Goal: Task Accomplishment & Management: Complete application form

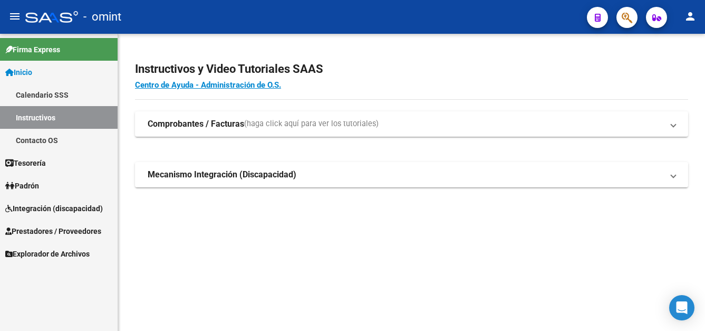
click at [36, 186] on span "Padrón" at bounding box center [22, 186] width 34 height 12
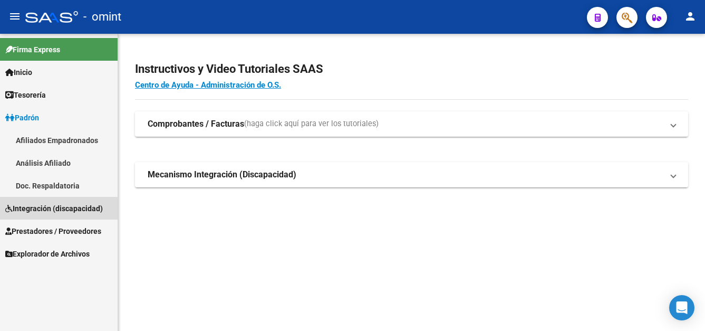
click at [48, 210] on span "Integración (discapacidad)" at bounding box center [54, 209] width 98 height 12
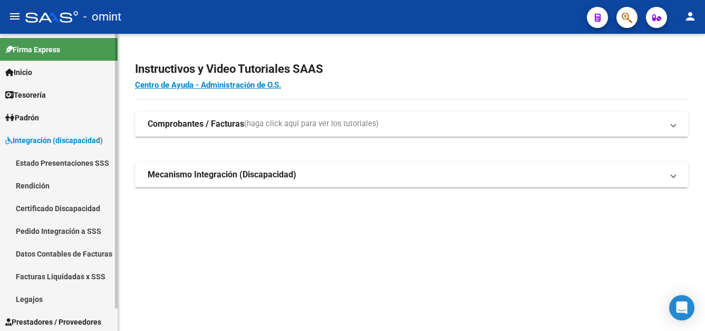
scroll to position [25, 0]
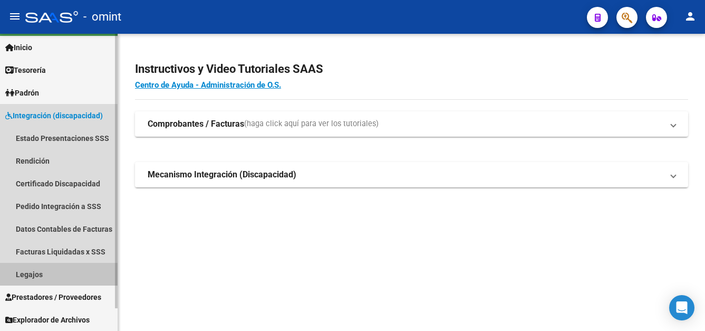
click at [43, 275] on link "Legajos" at bounding box center [59, 274] width 118 height 23
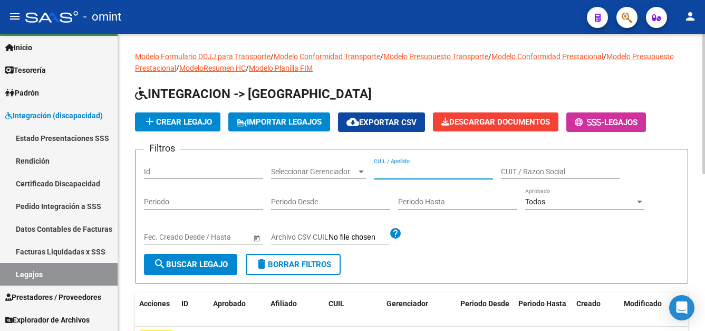
paste input "[PERSON_NAME] SANTIAGO"
type input "[PERSON_NAME] SANTIAGO"
click at [200, 261] on span "search Buscar Legajo" at bounding box center [190, 264] width 74 height 9
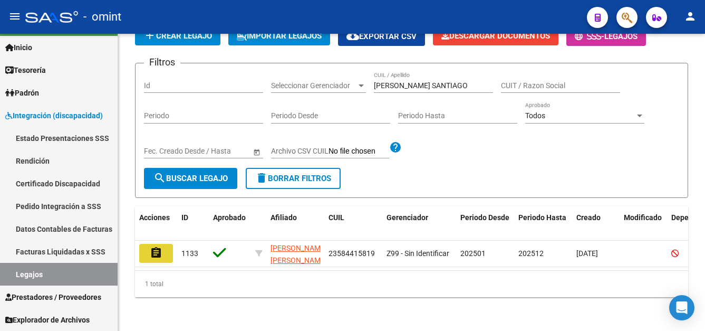
drag, startPoint x: 153, startPoint y: 244, endPoint x: 164, endPoint y: 242, distance: 10.2
click at [155, 246] on mat-icon "assignment" at bounding box center [156, 252] width 13 height 13
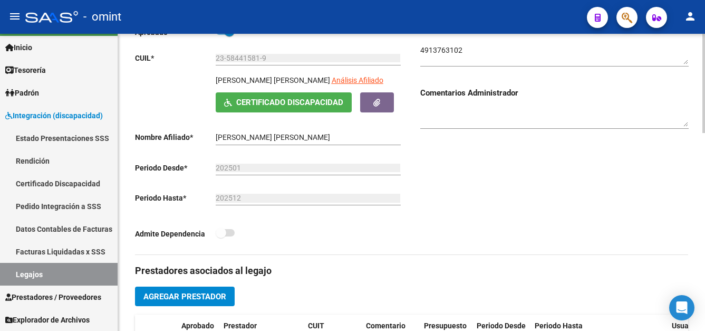
scroll to position [264, 0]
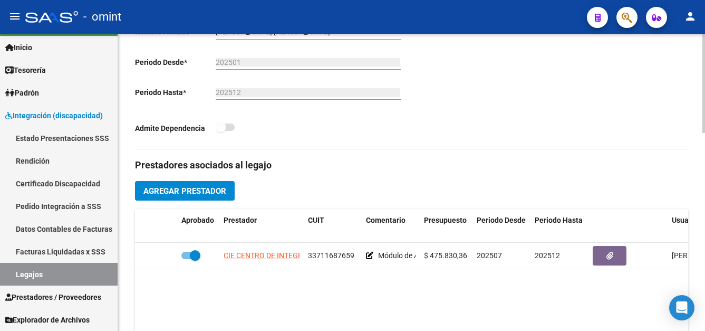
click at [219, 189] on span "Agregar Prestador" at bounding box center [184, 190] width 83 height 9
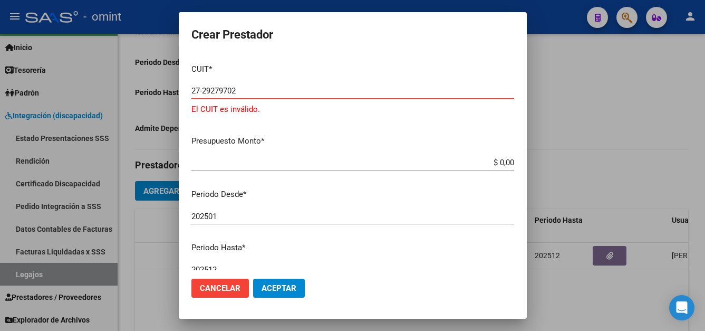
click at [226, 90] on input "27-29279702" at bounding box center [352, 90] width 323 height 9
click at [286, 129] on mat-dialog-content "CUIT * 27-29279102 Ingresar CUIT El CUIT es inválido. Presupuesto Monto * $ 0,0…" at bounding box center [353, 162] width 348 height 215
drag, startPoint x: 218, startPoint y: 92, endPoint x: 243, endPoint y: 91, distance: 25.3
click at [243, 91] on input "27-29279102" at bounding box center [352, 90] width 323 height 9
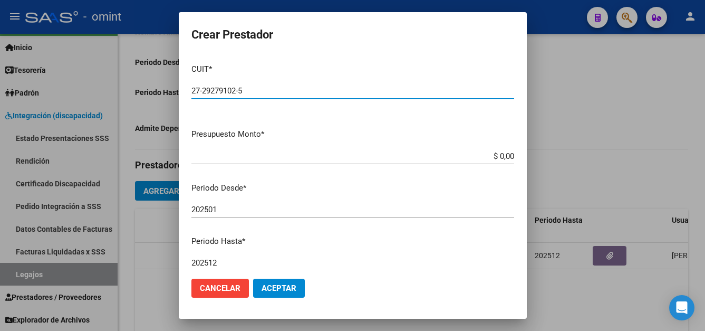
type input "27-29279102-5"
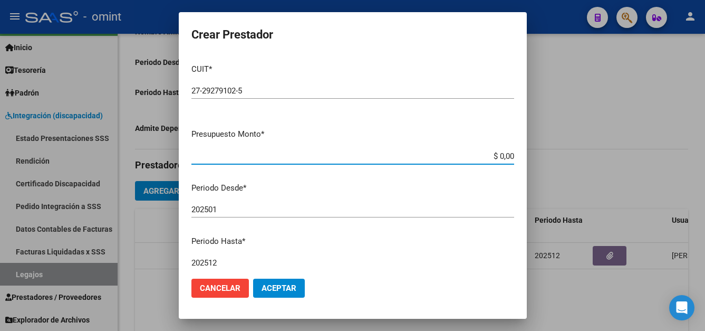
click at [504, 155] on input "$ 0,00" at bounding box center [352, 155] width 323 height 9
type input "$ 148.447,32"
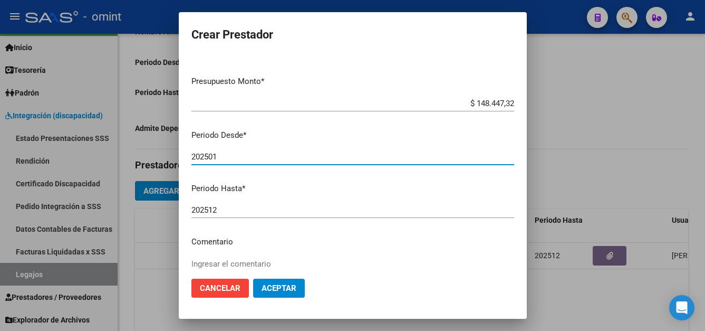
drag, startPoint x: 213, startPoint y: 155, endPoint x: 220, endPoint y: 155, distance: 7.9
click at [220, 155] on input "202501" at bounding box center [352, 156] width 323 height 9
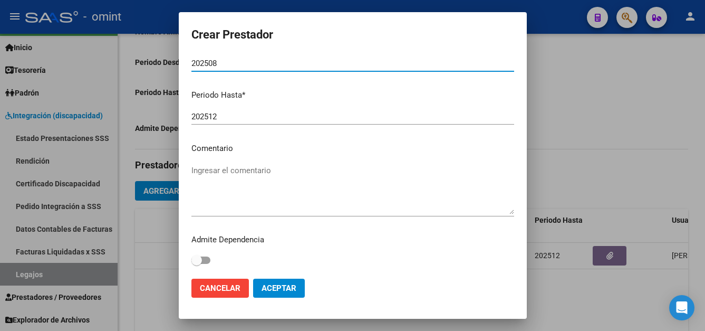
type input "202508"
click at [220, 171] on textarea "Ingresar el comentario" at bounding box center [352, 190] width 323 height 50
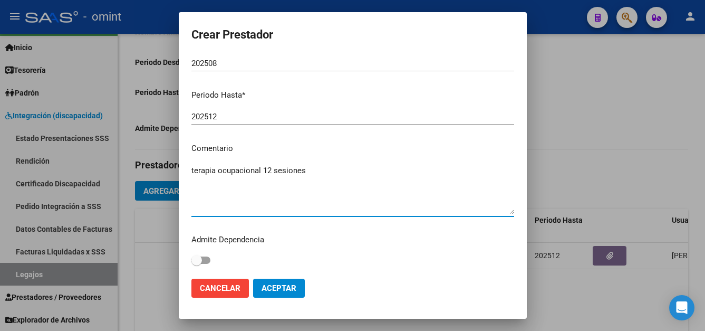
type textarea "terapia ocupacional 12 sesiones"
click at [291, 282] on button "Aceptar" at bounding box center [279, 288] width 52 height 19
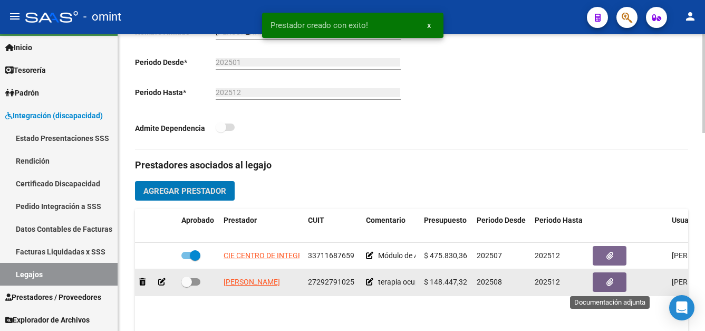
click at [614, 283] on button "button" at bounding box center [610, 282] width 34 height 20
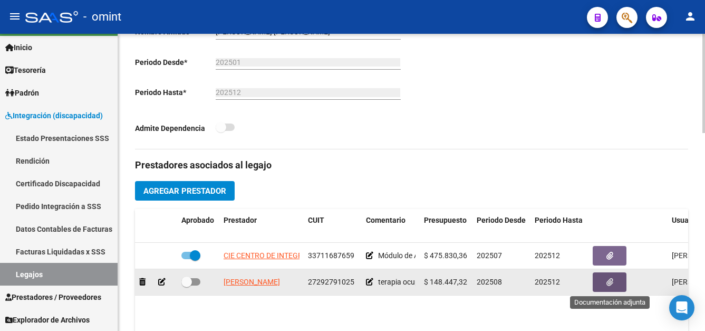
click at [185, 285] on span at bounding box center [186, 281] width 11 height 11
click at [186, 285] on input "checkbox" at bounding box center [186, 285] width 1 height 1
checkbox input "true"
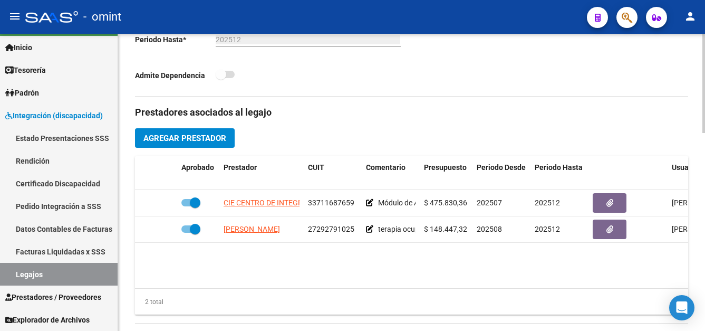
scroll to position [422, 0]
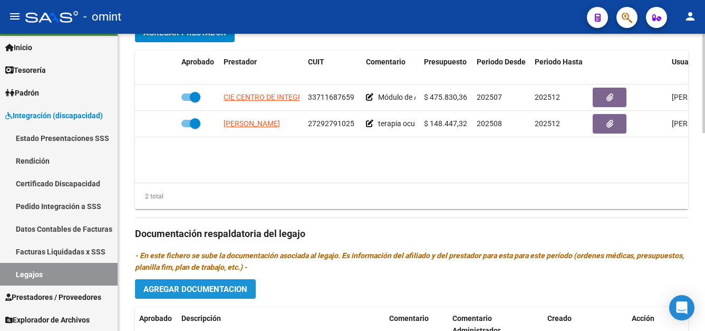
click at [229, 284] on span "Agregar Documentacion" at bounding box center [195, 288] width 104 height 9
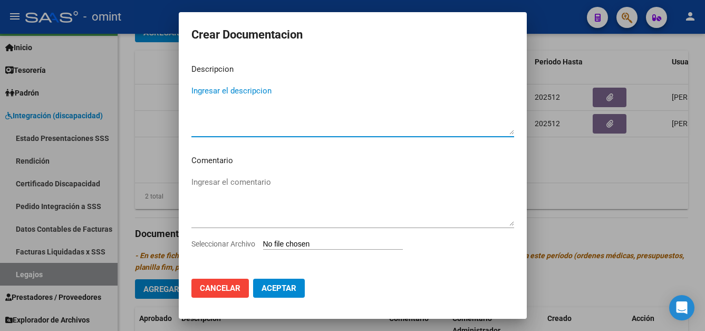
click at [253, 100] on textarea "Ingresar el descripcion" at bounding box center [352, 110] width 323 height 50
type textarea "terapia ocupacional"
click at [327, 245] on input "Seleccionar Archivo" at bounding box center [333, 244] width 140 height 10
type input "C:\fakepath\pdf24_merged (1).pdf"
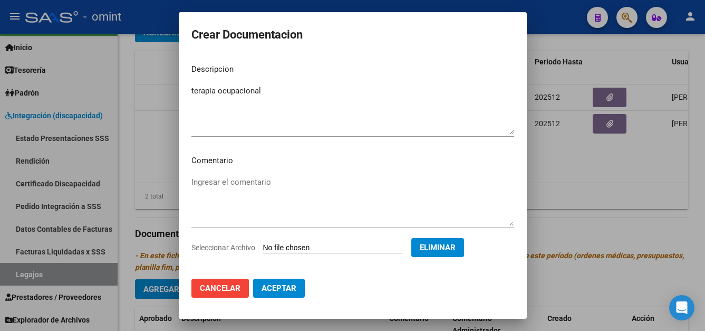
drag, startPoint x: 472, startPoint y: 247, endPoint x: 466, endPoint y: 245, distance: 5.7
click at [456, 247] on span "Eliminar" at bounding box center [438, 247] width 36 height 9
click at [332, 244] on input "Seleccionar Archivo" at bounding box center [333, 244] width 140 height 10
type input "C:\fakepath\pdf24_merged.pdf"
click at [294, 292] on span "Aceptar" at bounding box center [279, 287] width 35 height 9
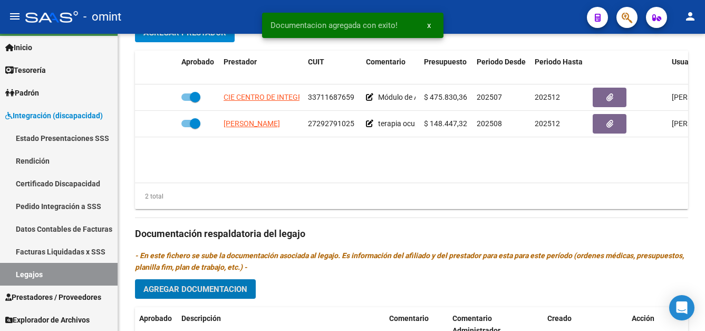
scroll to position [527, 0]
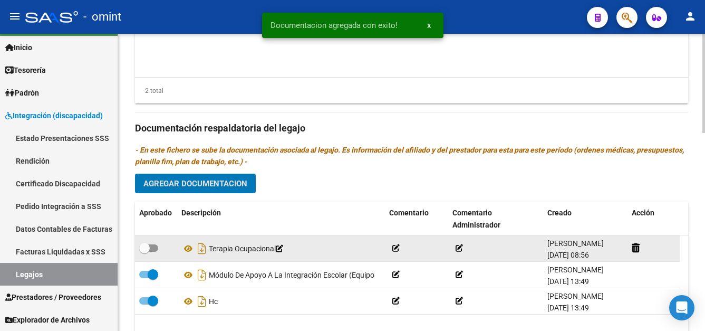
click at [147, 246] on span at bounding box center [144, 248] width 11 height 11
click at [145, 252] on input "checkbox" at bounding box center [144, 252] width 1 height 1
checkbox input "true"
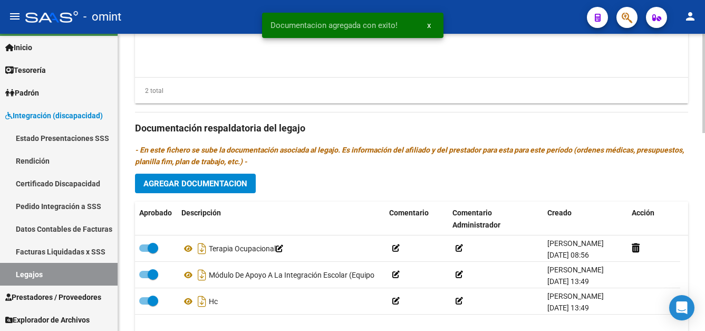
scroll to position [422, 0]
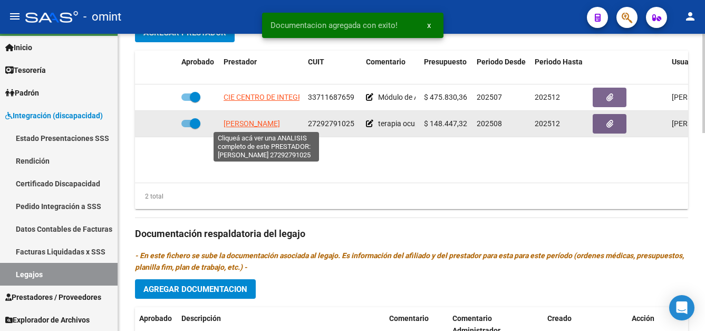
click at [265, 121] on span "[PERSON_NAME]" at bounding box center [252, 123] width 56 height 8
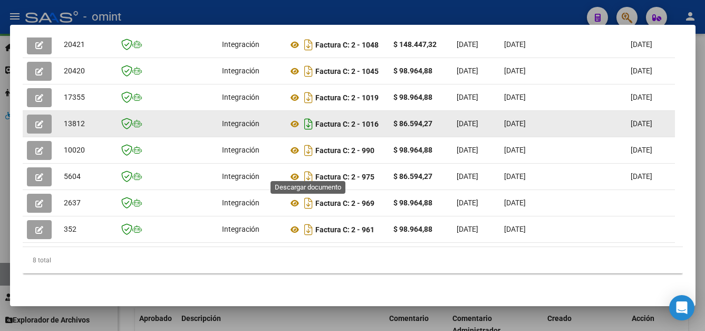
scroll to position [203, 0]
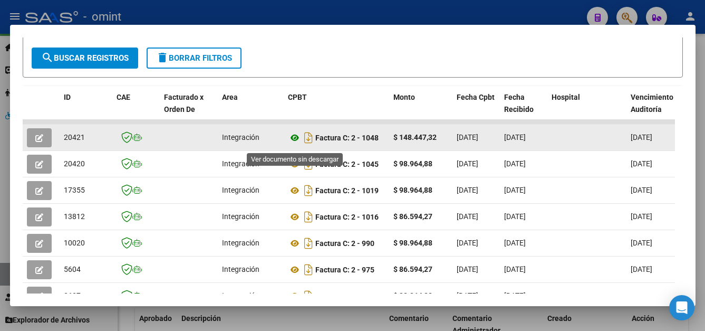
click at [296, 141] on icon at bounding box center [295, 137] width 14 height 13
click at [46, 143] on button "button" at bounding box center [39, 137] width 25 height 19
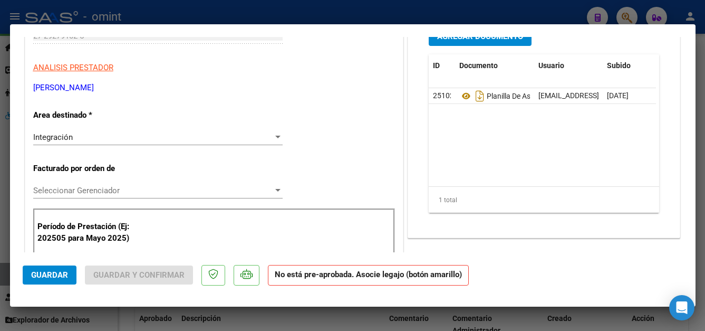
scroll to position [53, 0]
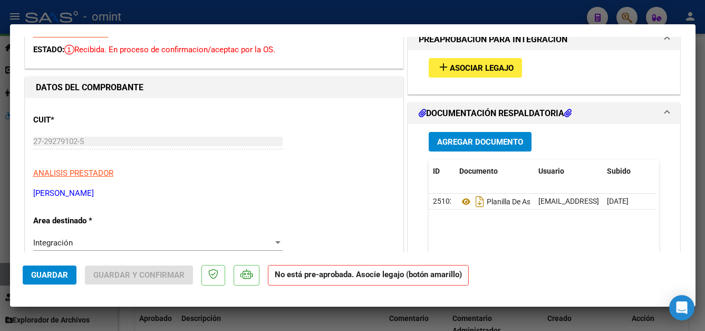
click at [482, 61] on button "add Asociar Legajo" at bounding box center [475, 68] width 93 height 20
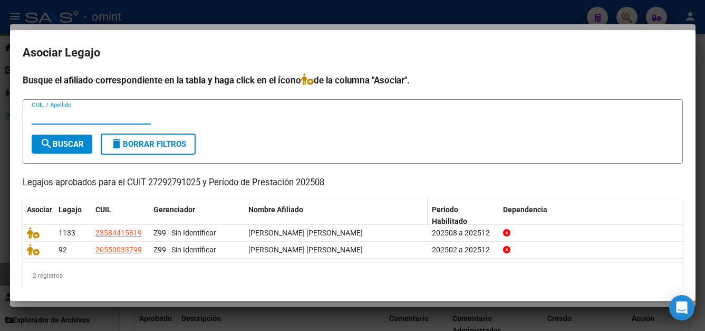
scroll to position [9, 0]
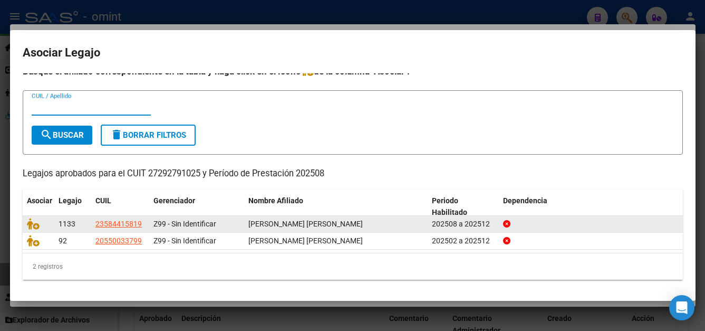
click at [256, 225] on span "[PERSON_NAME] [PERSON_NAME]" at bounding box center [305, 223] width 114 height 8
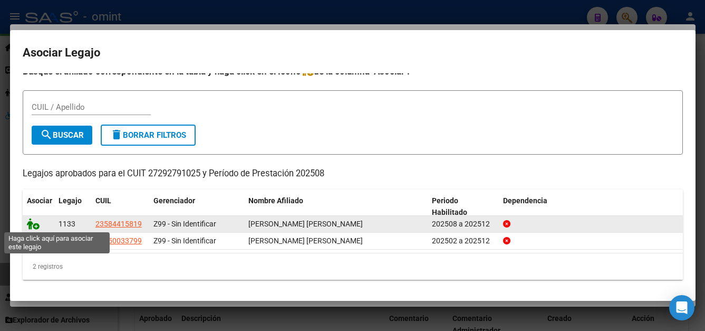
click at [29, 223] on icon at bounding box center [33, 224] width 13 height 12
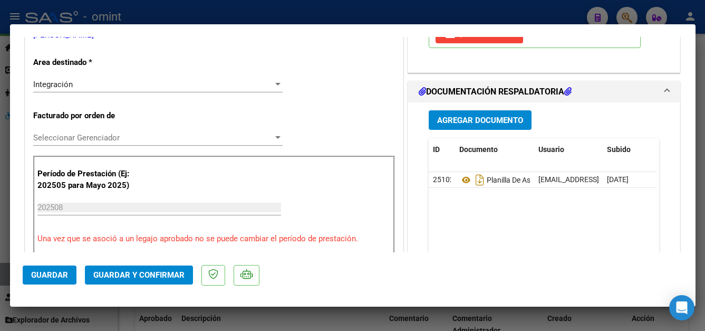
scroll to position [264, 0]
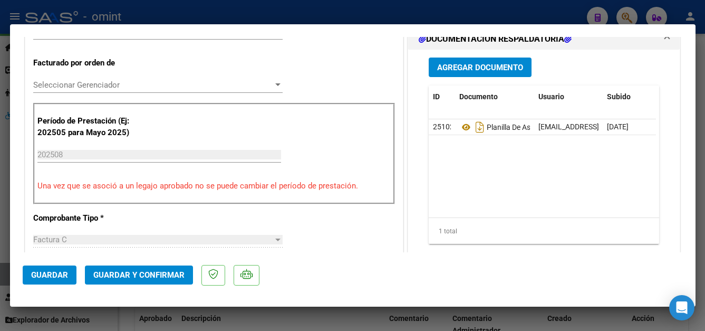
click at [130, 276] on span "Guardar y Confirmar" at bounding box center [138, 274] width 91 height 9
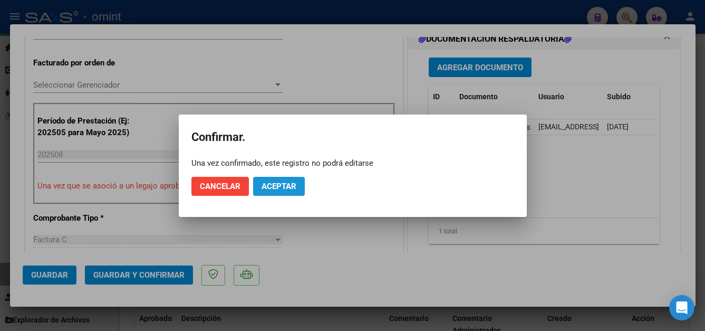
click at [276, 187] on span "Aceptar" at bounding box center [279, 185] width 35 height 9
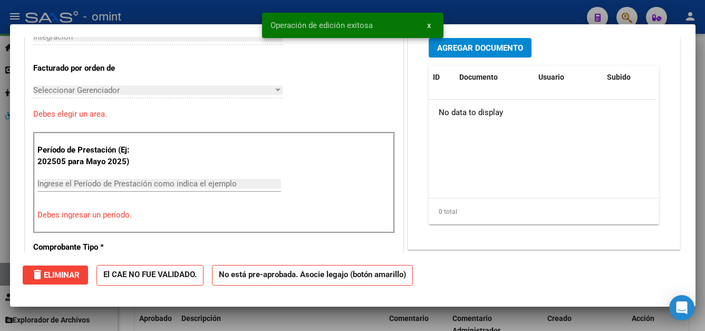
scroll to position [0, 0]
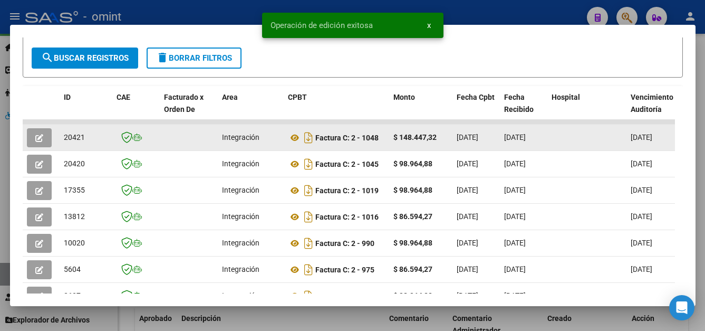
drag, startPoint x: 64, startPoint y: 142, endPoint x: 89, endPoint y: 142, distance: 24.8
click at [89, 142] on div "20421" at bounding box center [86, 137] width 44 height 12
drag, startPoint x: 89, startPoint y: 142, endPoint x: 79, endPoint y: 142, distance: 9.5
copy span "20421"
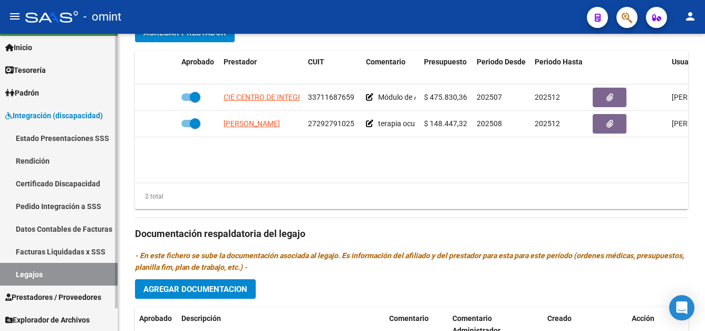
click at [60, 187] on link "Certificado Discapacidad" at bounding box center [59, 183] width 118 height 23
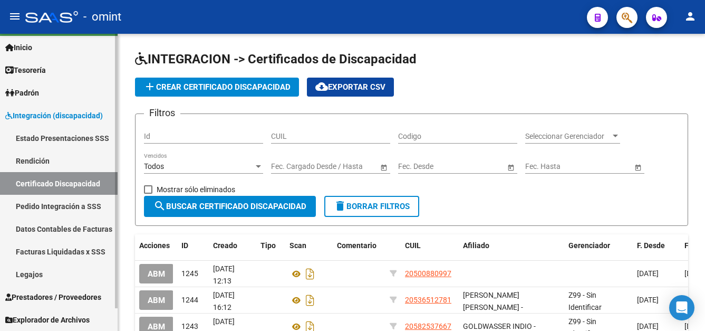
click at [39, 276] on link "Legajos" at bounding box center [59, 274] width 118 height 23
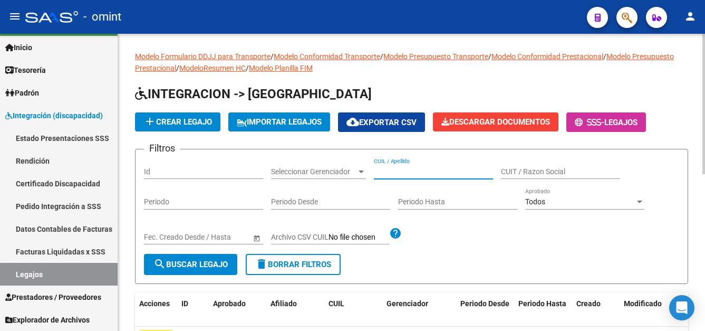
paste input "RIVAS, EVA JUANA"
click at [212, 265] on span "search Buscar Legajo" at bounding box center [190, 264] width 74 height 9
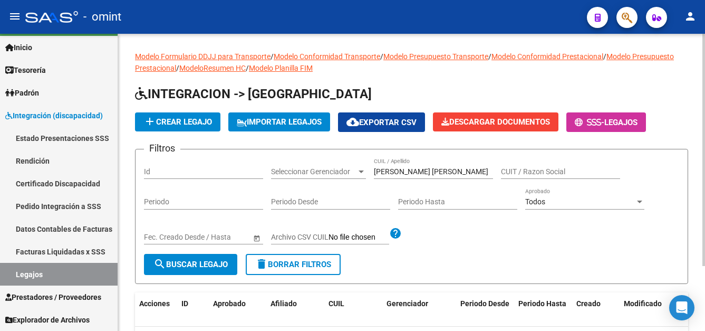
scroll to position [83, 0]
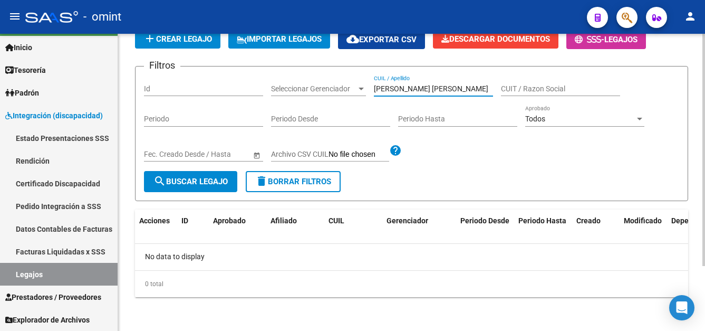
click at [398, 90] on input "RIVAS, EVA JUANA" at bounding box center [433, 88] width 119 height 9
type input "RIVAS EVA JUANA"
click at [198, 177] on span "search Buscar Legajo" at bounding box center [190, 181] width 74 height 9
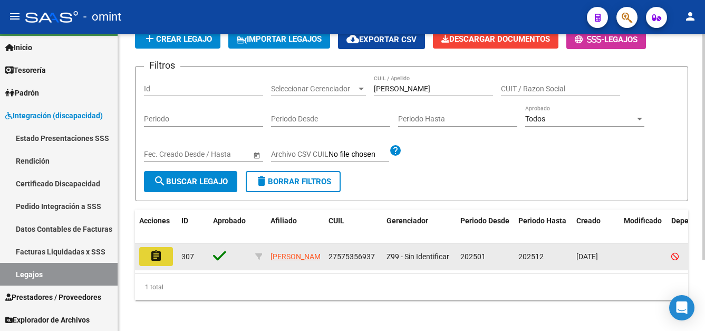
click at [158, 255] on mat-icon "assignment" at bounding box center [156, 255] width 13 height 13
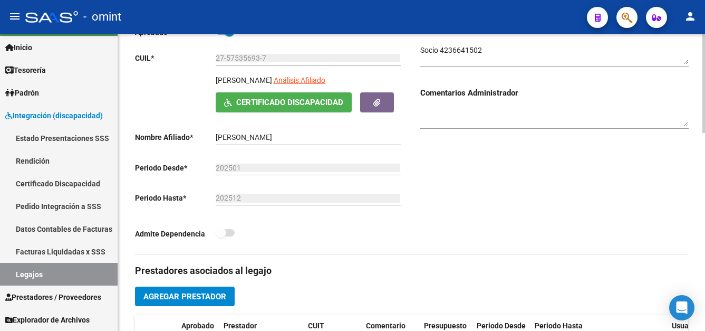
scroll to position [316, 0]
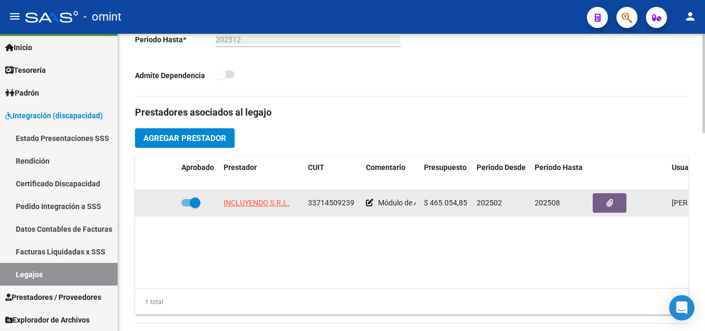
click at [195, 203] on span at bounding box center [195, 202] width 11 height 11
click at [187, 206] on input "checkbox" at bounding box center [186, 206] width 1 height 1
checkbox input "false"
click at [161, 201] on icon at bounding box center [161, 202] width 7 height 7
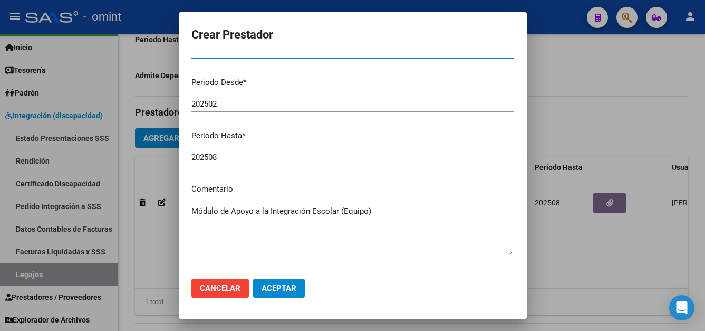
scroll to position [146, 0]
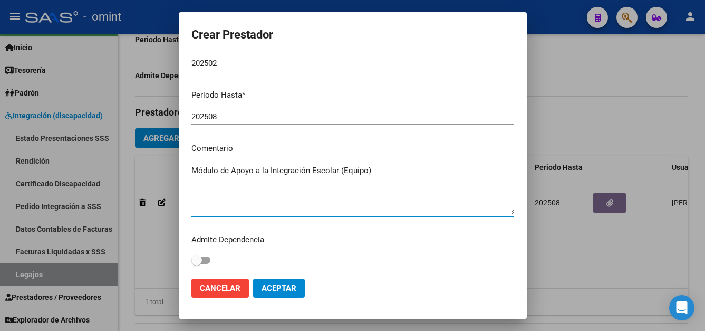
click at [373, 172] on textarea "Módulo de Apoyo a la Integración Escolar (Equipo)" at bounding box center [352, 190] width 323 height 50
type textarea "Módulo de Apoyo a la Integración Escolar (Equipo)"
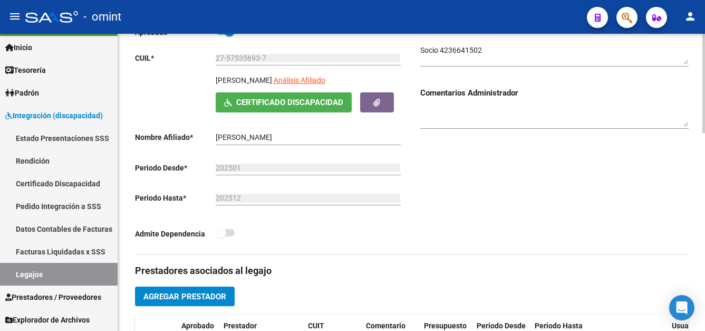
scroll to position [105, 0]
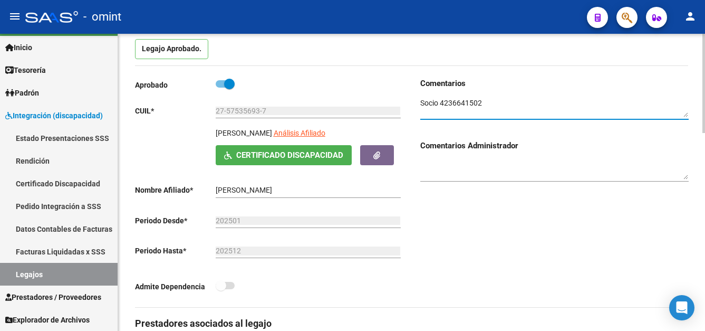
drag, startPoint x: 481, startPoint y: 103, endPoint x: 439, endPoint y: 100, distance: 42.3
click at [439, 100] on textarea at bounding box center [554, 108] width 268 height 20
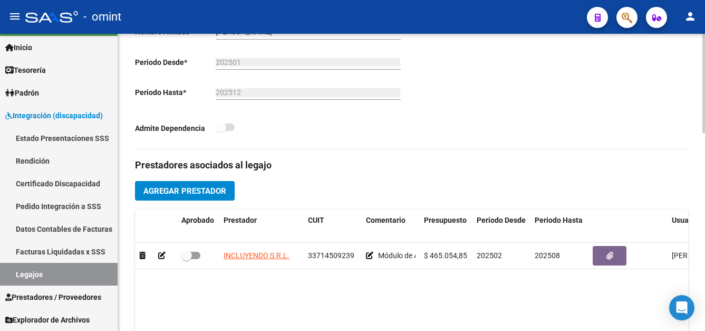
scroll to position [369, 0]
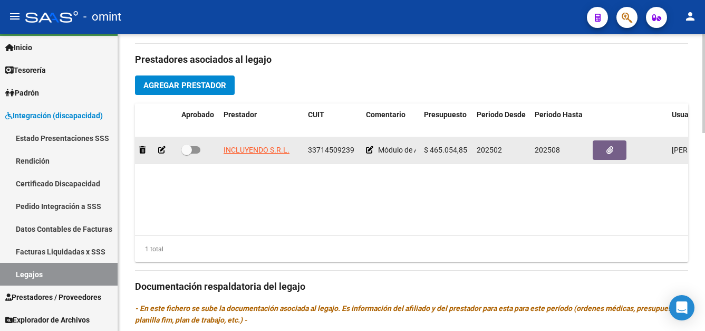
click at [162, 150] on icon at bounding box center [161, 149] width 7 height 7
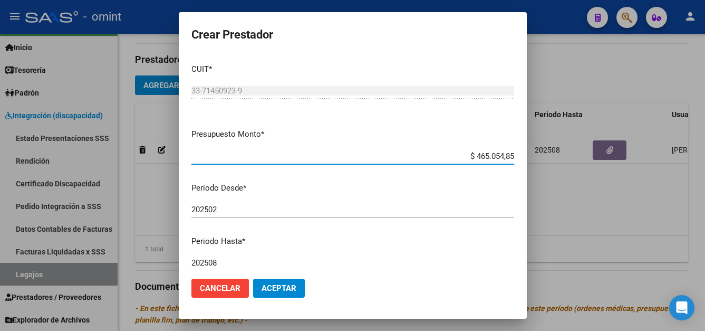
scroll to position [146, 0]
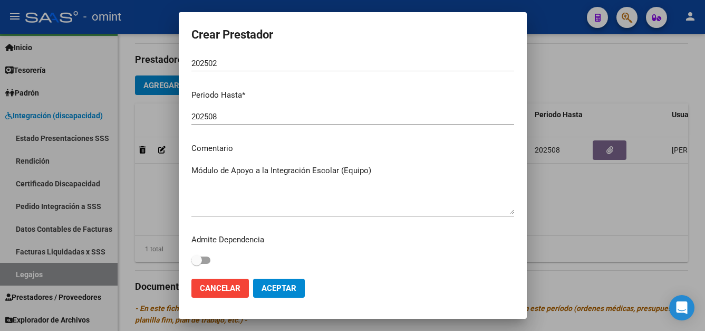
click at [376, 170] on textarea "Módulo de Apoyo a la Integración Escolar (Equipo)" at bounding box center [352, 190] width 323 height 50
paste textarea "Rehabilitación Módulo Integral Intensivo (Valor Semanal)"
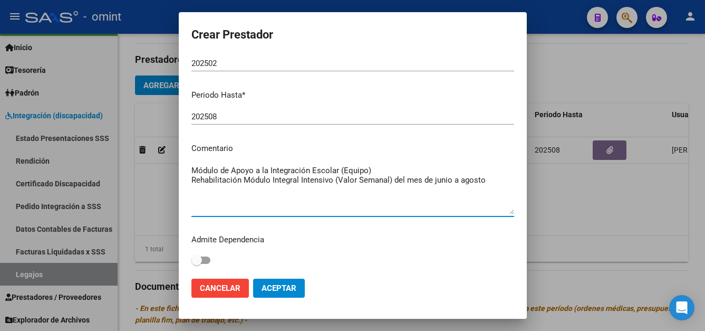
type textarea "Módulo de Apoyo a la Integración Escolar (Equipo) Rehabilitación Módulo Integra…"
click at [283, 288] on span "Aceptar" at bounding box center [279, 287] width 35 height 9
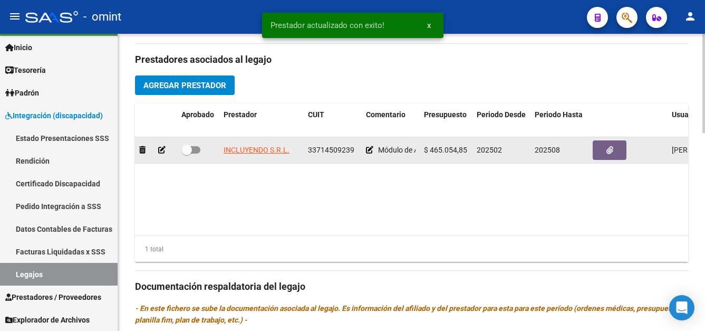
click at [191, 150] on span at bounding box center [186, 150] width 11 height 11
click at [187, 153] on input "checkbox" at bounding box center [186, 153] width 1 height 1
checkbox input "true"
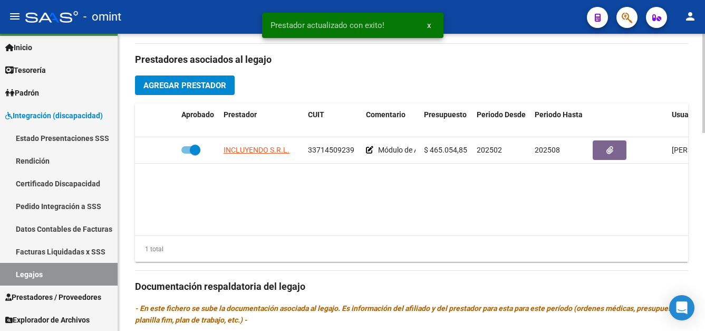
scroll to position [211, 0]
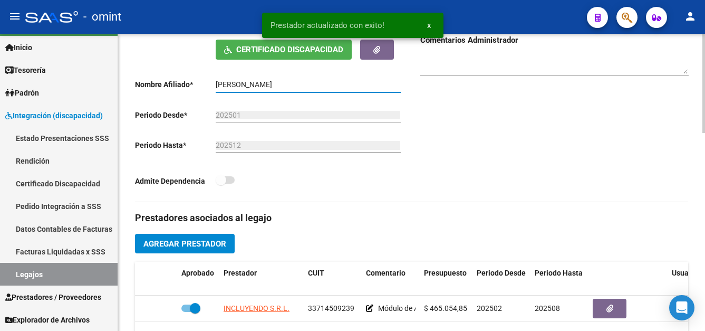
drag, startPoint x: 276, startPoint y: 86, endPoint x: 228, endPoint y: 84, distance: 48.6
click at [210, 82] on app-form-text-field "Nombre Afiliado * RIVAS EVA JUANA Ingresar el nombre" at bounding box center [267, 84] width 265 height 8
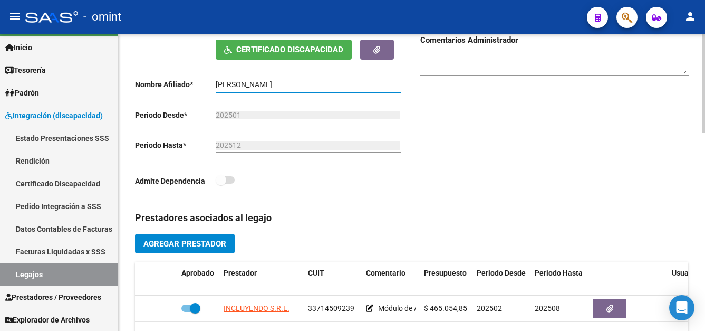
drag, startPoint x: 258, startPoint y: 80, endPoint x: 243, endPoint y: 84, distance: 16.4
click at [241, 84] on input "RIVAS EVA JUANA" at bounding box center [308, 84] width 185 height 9
drag, startPoint x: 283, startPoint y: 87, endPoint x: 223, endPoint y: 82, distance: 60.3
click at [208, 81] on app-form-text-field "Nombre Afiliado * RIVAS EVA JUANA Ingresar el nombre" at bounding box center [267, 84] width 265 height 8
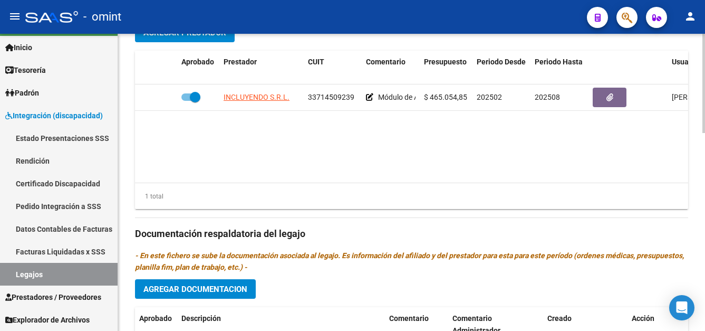
scroll to position [527, 0]
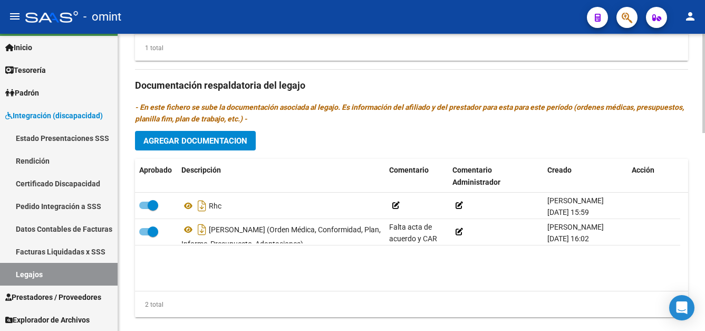
click at [705, 275] on html "menu - omint person Firma Express Inicio Calendario SSS Instructivos Contacto O…" at bounding box center [352, 165] width 705 height 331
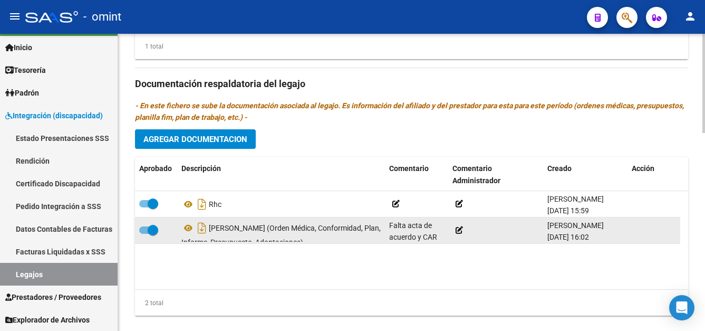
scroll to position [6, 0]
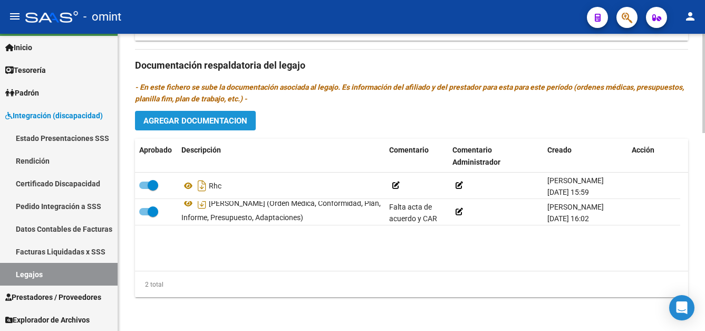
click at [215, 118] on span "Agregar Documentacion" at bounding box center [195, 120] width 104 height 9
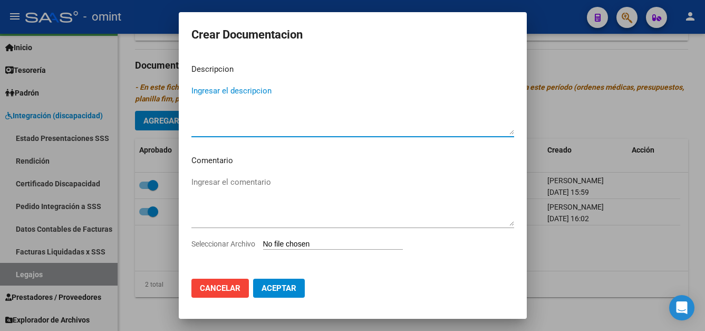
paste textarea "Rehabilitación Módulo Integral Intensivo (Valor Semanal)"
click at [406, 95] on textarea "Rehabilitación Módulo Integral Intensivo (Valor Semanal)" at bounding box center [352, 110] width 323 height 50
type textarea "Rehabilitación Módulo Integral Intensivo (Valor Semanal)"
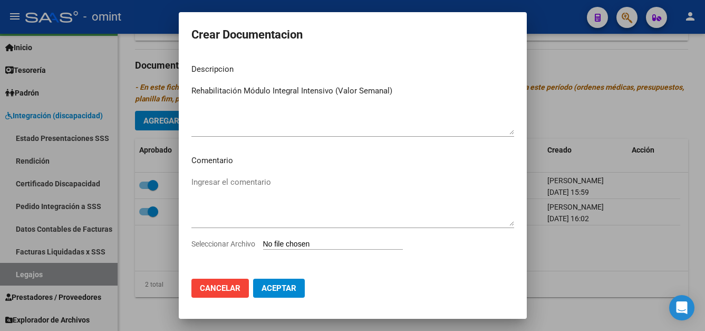
click at [341, 245] on input "Seleccionar Archivo" at bounding box center [333, 244] width 140 height 10
type input "C:\fakepath\pdf24_merged.pdf"
click at [295, 286] on span "Aceptar" at bounding box center [279, 287] width 35 height 9
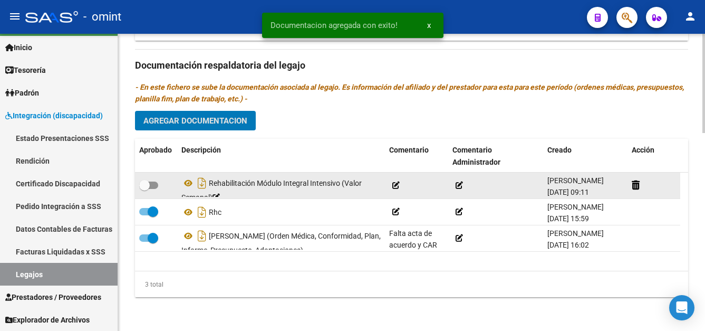
click at [148, 184] on span at bounding box center [144, 185] width 11 height 11
click at [145, 189] on input "checkbox" at bounding box center [144, 189] width 1 height 1
checkbox input "true"
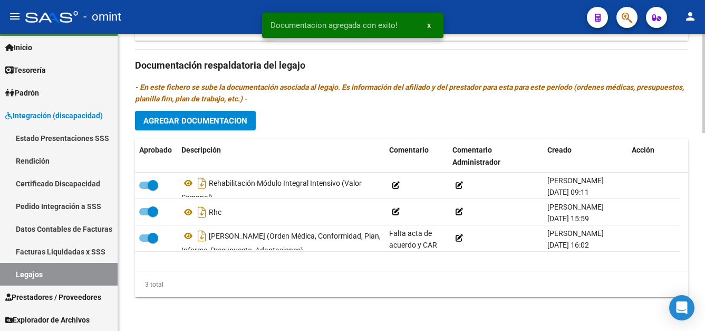
scroll to position [432, 0]
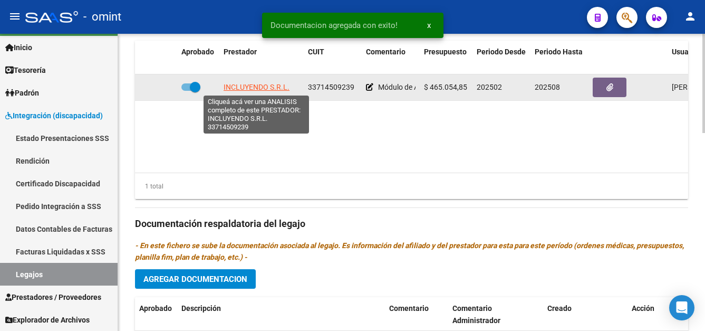
click at [264, 83] on span "INCLUYENDO S.R.L." at bounding box center [257, 87] width 66 height 8
type textarea "33714509239"
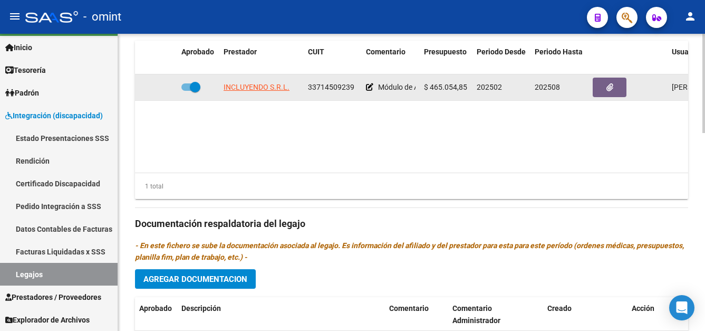
scroll to position [379, 0]
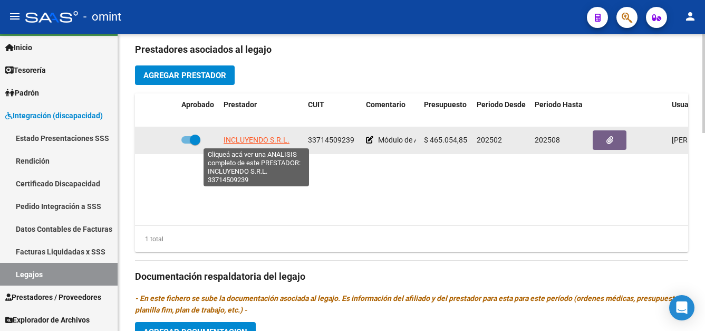
click at [266, 139] on span "INCLUYENDO S.R.L." at bounding box center [257, 140] width 66 height 8
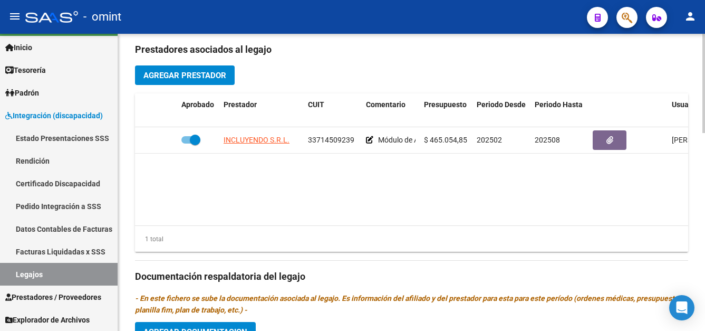
scroll to position [168, 0]
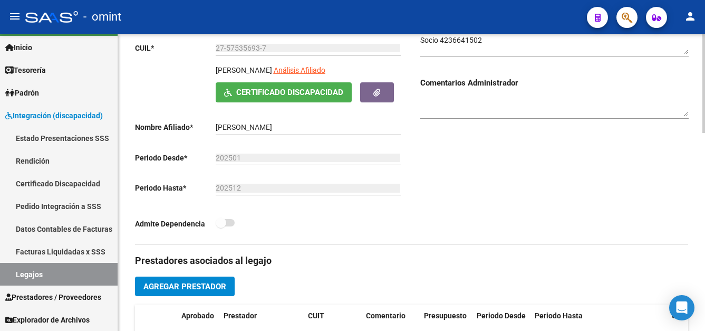
drag, startPoint x: 216, startPoint y: 130, endPoint x: 270, endPoint y: 132, distance: 54.4
click at [270, 131] on app-form-text-field "Nombre Afiliado * RIVAS EVA JUANA Ingresar el nombre" at bounding box center [267, 127] width 265 height 8
copy div
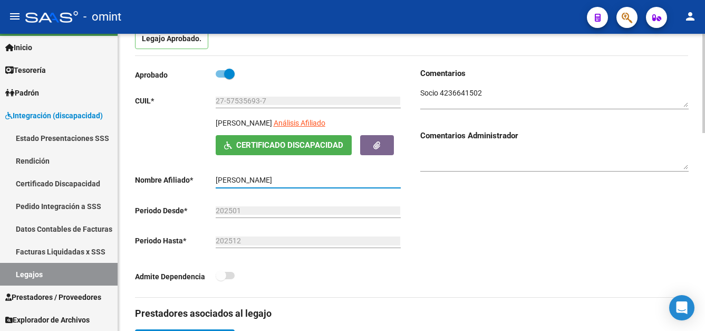
scroll to position [0, 0]
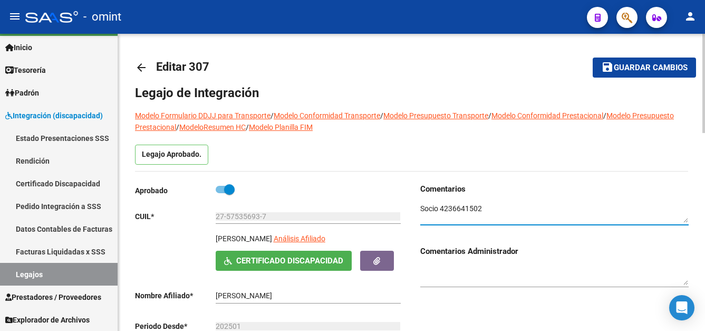
drag, startPoint x: 488, startPoint y: 209, endPoint x: 439, endPoint y: 208, distance: 48.5
click at [439, 208] on textarea at bounding box center [554, 213] width 268 height 20
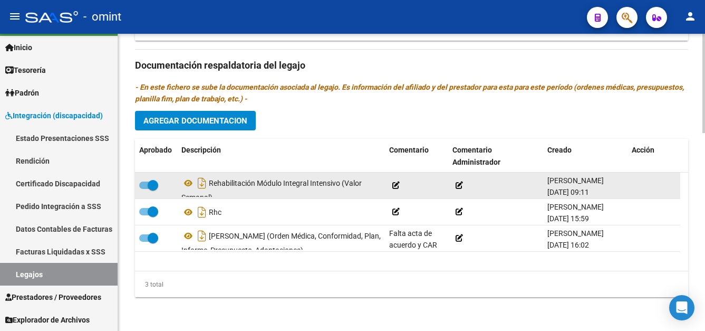
drag, startPoint x: 209, startPoint y: 185, endPoint x: 343, endPoint y: 181, distance: 133.5
click at [343, 181] on div "Rehabilitación Módulo Integral Intensivo (Valor Semanal)" at bounding box center [280, 186] width 199 height 22
drag, startPoint x: 343, startPoint y: 181, endPoint x: 335, endPoint y: 191, distance: 12.8
click at [343, 186] on div "Rehabilitación Módulo Integral Intensivo (Valor Semanal)" at bounding box center [280, 186] width 199 height 22
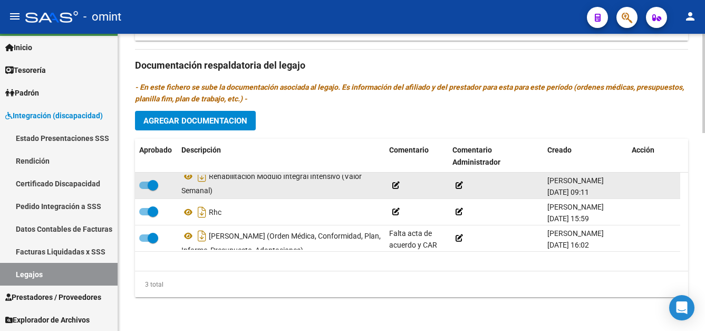
drag, startPoint x: 211, startPoint y: 184, endPoint x: 340, endPoint y: 187, distance: 128.7
click at [340, 187] on div "Rehabilitación Módulo Integral Intensivo (Valor Semanal)" at bounding box center [280, 186] width 199 height 22
drag, startPoint x: 340, startPoint y: 187, endPoint x: 334, endPoint y: 181, distance: 7.5
copy div "Rehabilitación Módulo Integral Intensivo (Valor Semanal)"
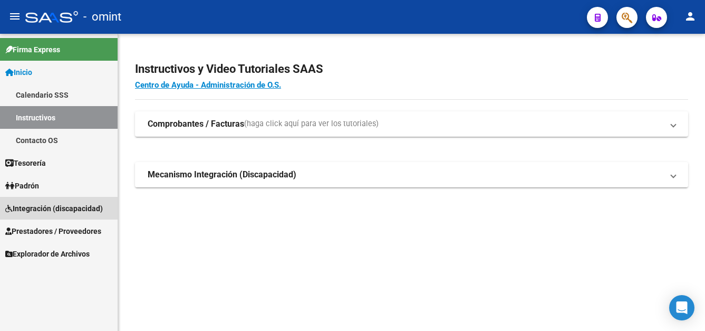
click at [43, 208] on span "Integración (discapacidad)" at bounding box center [54, 209] width 98 height 12
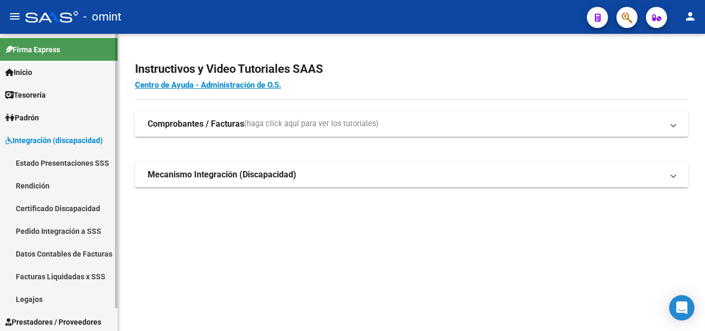
scroll to position [25, 0]
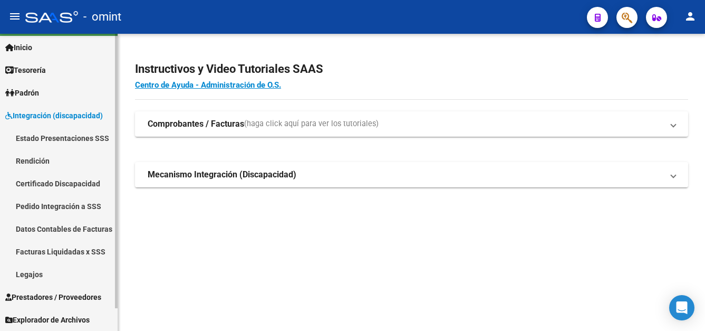
click at [63, 301] on span "Prestadores / Proveedores" at bounding box center [53, 297] width 96 height 12
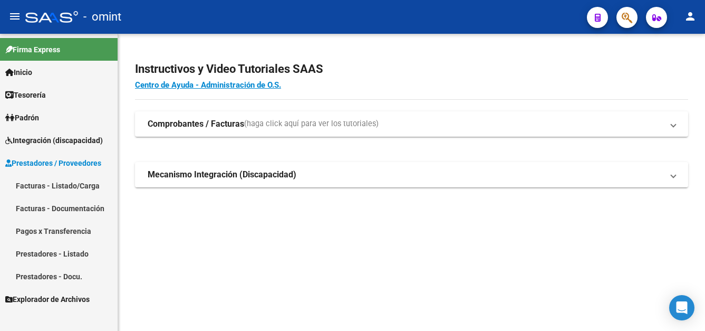
scroll to position [0, 0]
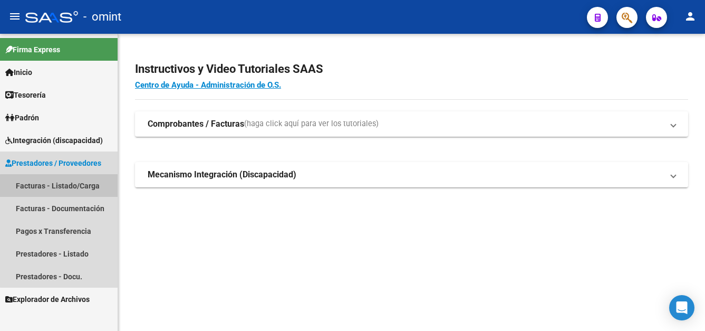
click at [66, 186] on link "Facturas - Listado/Carga" at bounding box center [59, 185] width 118 height 23
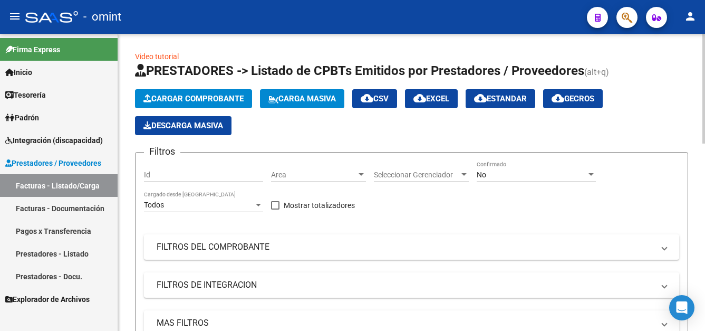
scroll to position [211, 0]
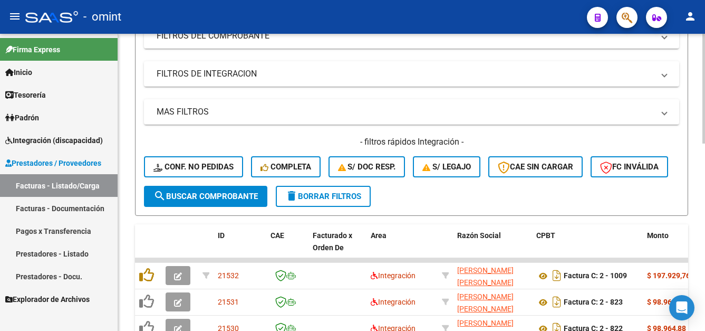
click at [339, 201] on span "delete Borrar Filtros" at bounding box center [323, 195] width 76 height 9
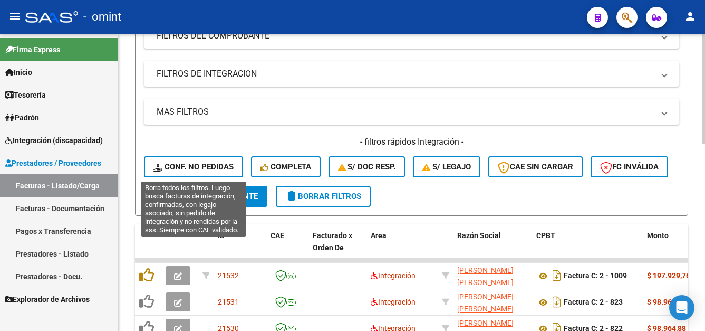
click at [229, 164] on span "Conf. no pedidas" at bounding box center [193, 166] width 80 height 9
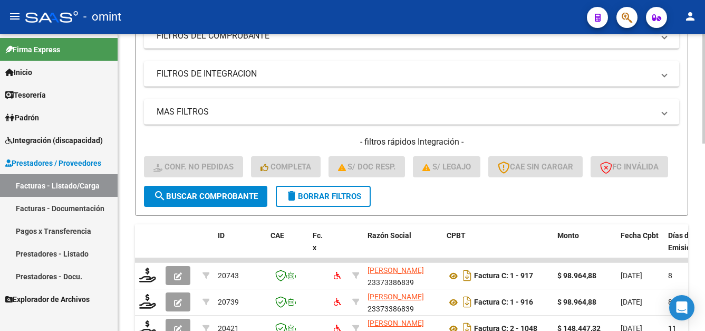
scroll to position [53, 0]
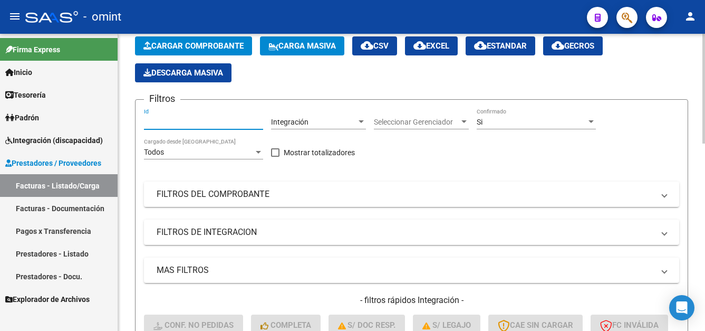
paste input "20421"
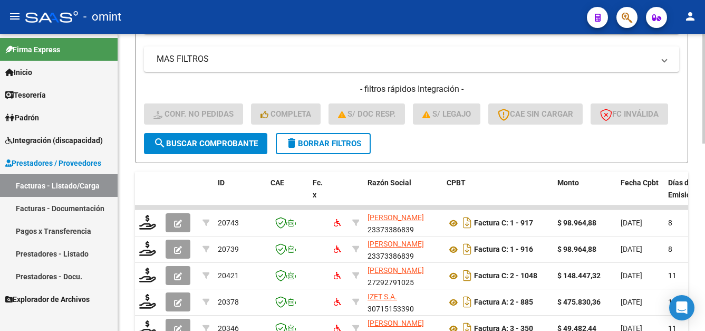
type input "20421"
click at [217, 148] on span "search Buscar Comprobante" at bounding box center [205, 143] width 104 height 9
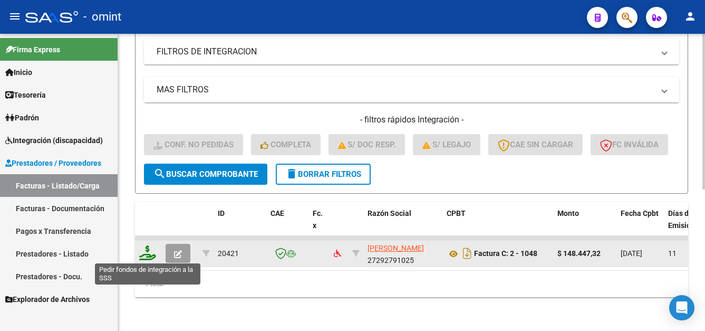
click at [148, 254] on icon at bounding box center [147, 252] width 17 height 15
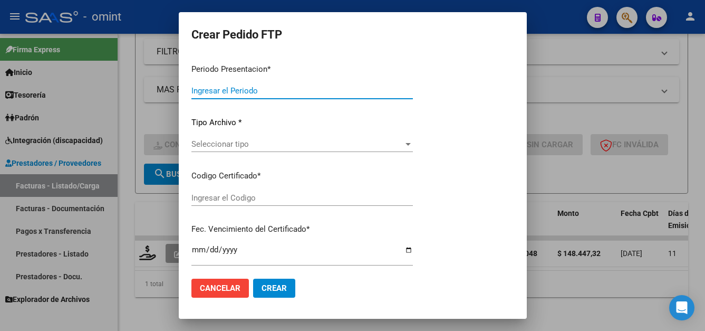
type input "202508"
type input "$ 148.447,32"
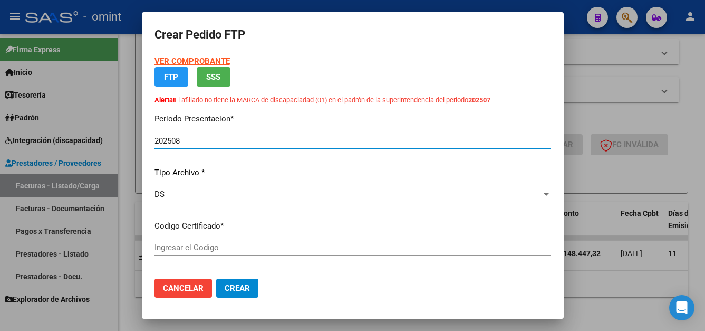
type input "66782198"
type input "[DATE]"
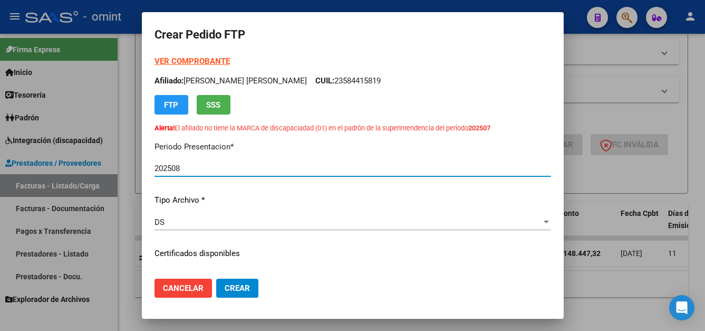
scroll to position [53, 0]
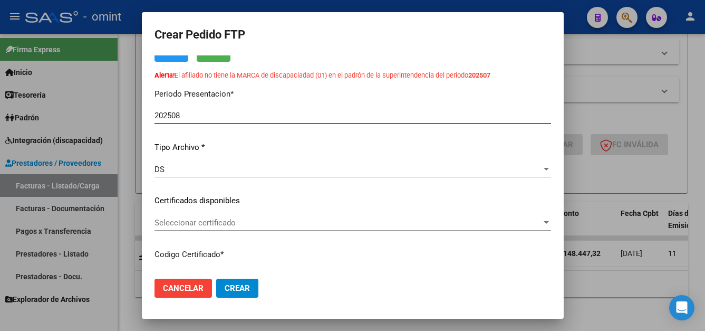
click at [263, 227] on div "Seleccionar certificado Seleccionar certificado" at bounding box center [353, 223] width 397 height 16
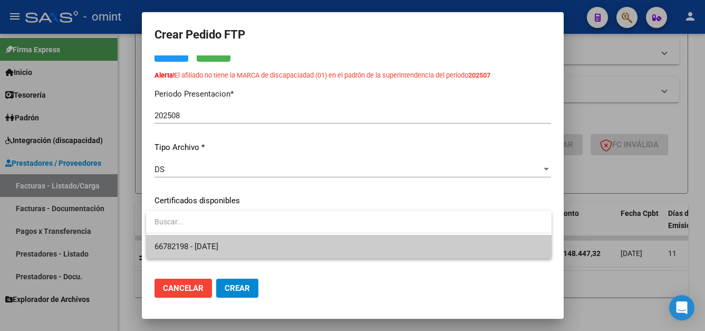
click at [265, 243] on span "66782198 - [DATE]" at bounding box center [349, 247] width 389 height 24
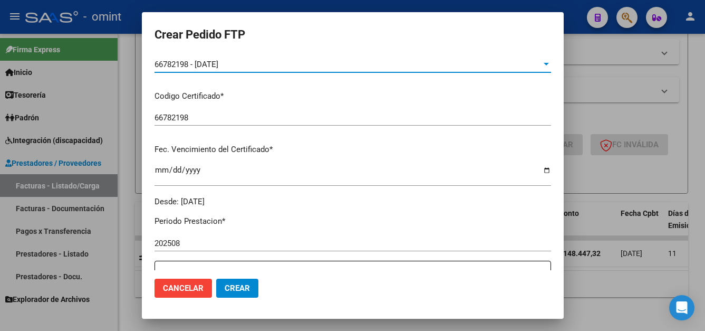
scroll to position [316, 0]
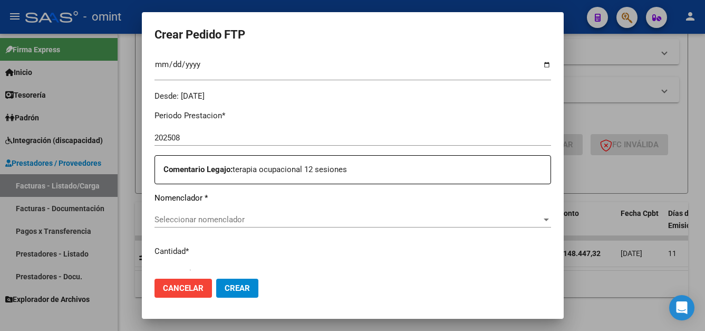
click at [237, 220] on span "Seleccionar nomenclador" at bounding box center [348, 219] width 387 height 9
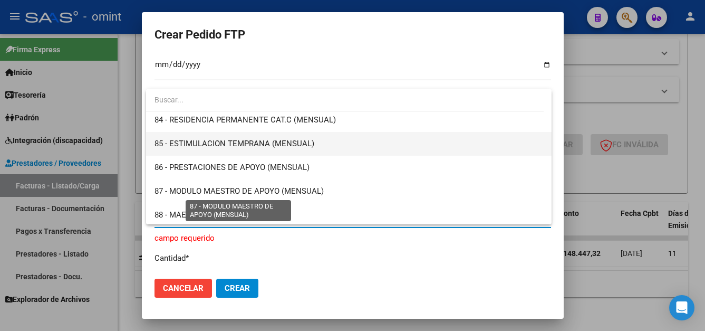
scroll to position [2080, 0]
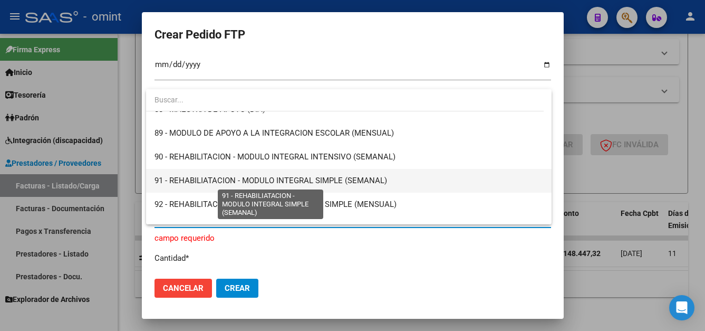
click at [309, 181] on span "91 - REHABILIATACION - MODULO INTEGRAL SIMPLE (SEMANAL)" at bounding box center [271, 180] width 233 height 9
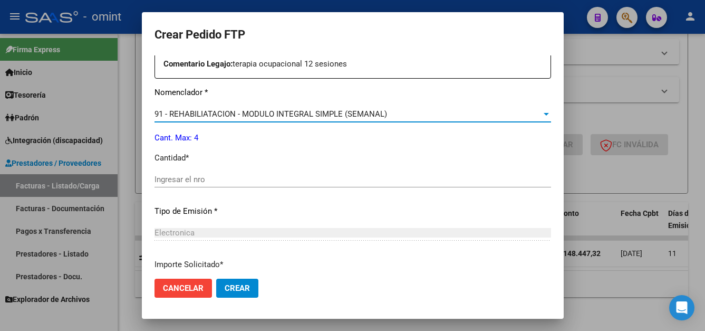
scroll to position [475, 0]
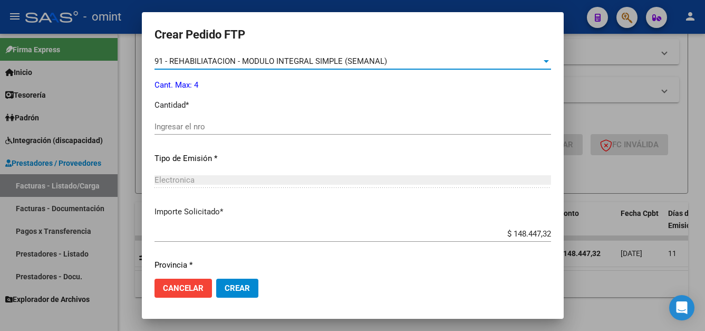
click at [197, 124] on input "Ingresar el nro" at bounding box center [353, 126] width 397 height 9
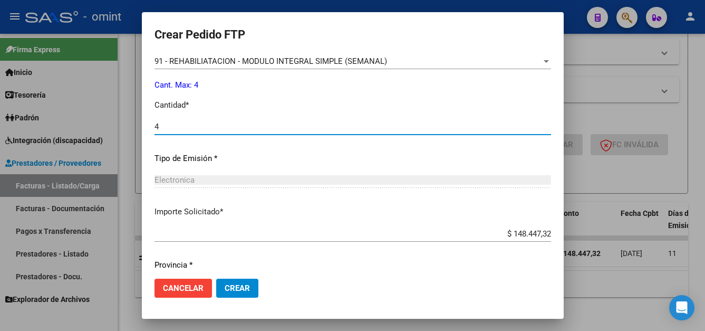
scroll to position [509, 0]
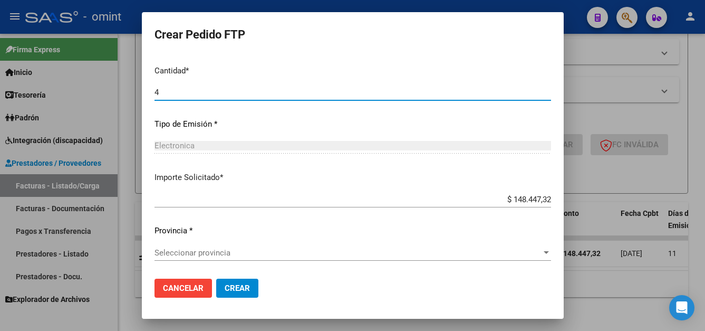
type input "4"
click at [223, 251] on span "Seleccionar provincia" at bounding box center [348, 252] width 387 height 9
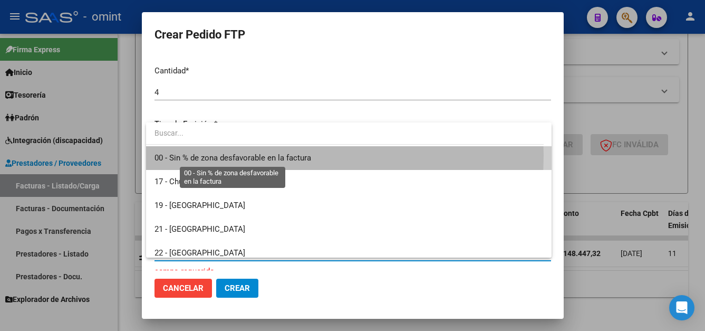
click at [218, 155] on span "00 - Sin % de zona desfavorable en la factura" at bounding box center [233, 157] width 157 height 9
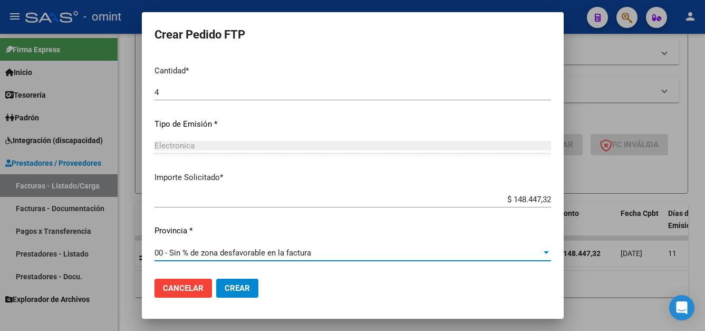
click at [242, 287] on span "Crear" at bounding box center [237, 287] width 25 height 9
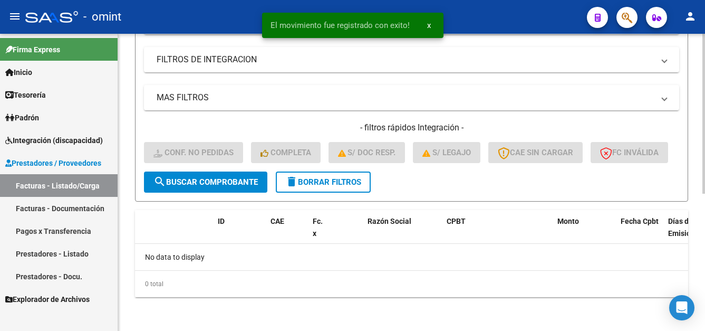
scroll to position [255, 0]
